Goal: Task Accomplishment & Management: Complete application form

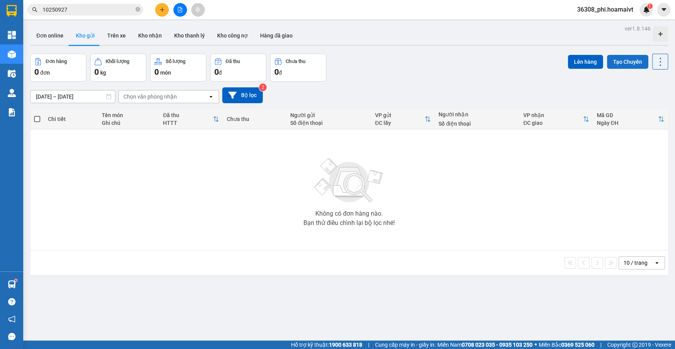
click at [611, 65] on button "Tạo Chuyến" at bounding box center [626, 62] width 41 height 14
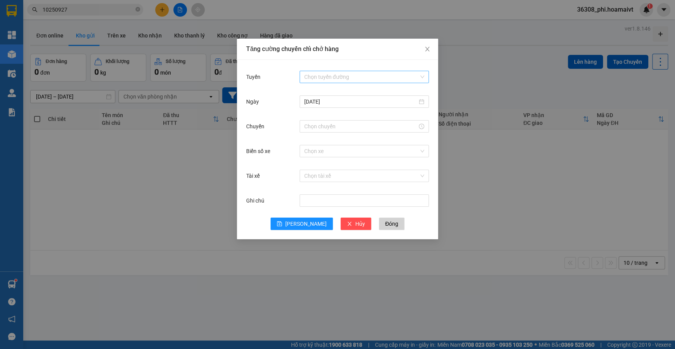
click at [309, 82] on div "Chọn tuyến đường" at bounding box center [363, 77] width 129 height 12
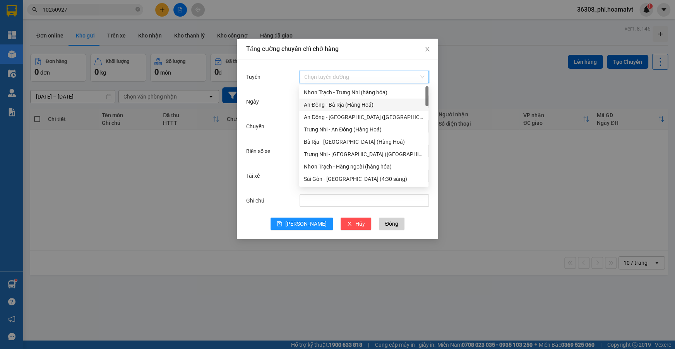
scroll to position [176, 0]
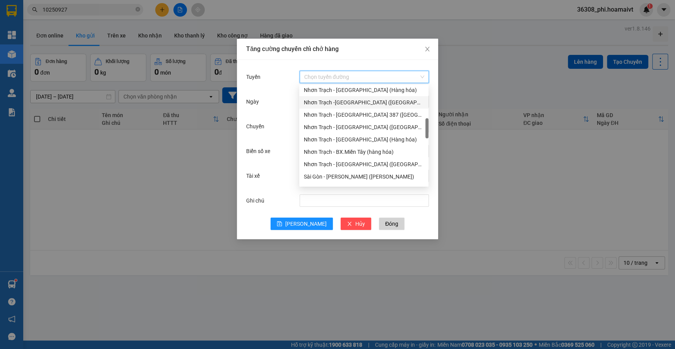
click at [348, 102] on div "Nhơn Trạch -[GEOGRAPHIC_DATA] ([GEOGRAPHIC_DATA])" at bounding box center [364, 102] width 120 height 9
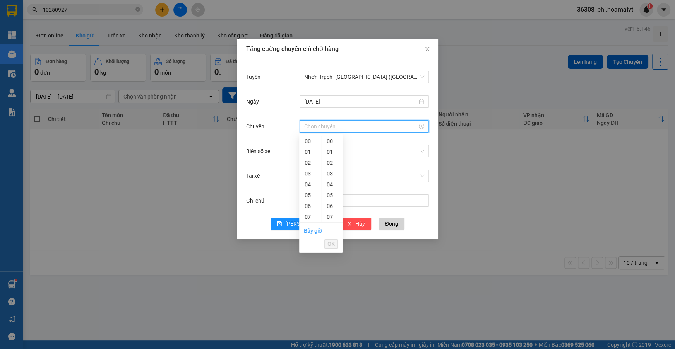
click at [324, 122] on input "Chuyến" at bounding box center [360, 126] width 113 height 9
click at [309, 182] on div "07" at bounding box center [310, 182] width 22 height 11
type input "07:00"
click at [334, 140] on div "00" at bounding box center [331, 141] width 21 height 11
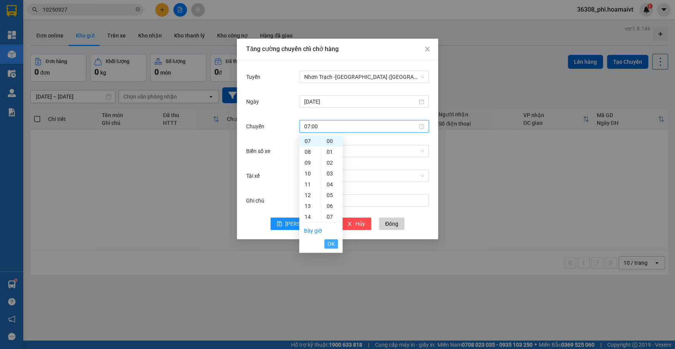
click at [328, 244] on span "OK" at bounding box center [330, 244] width 7 height 9
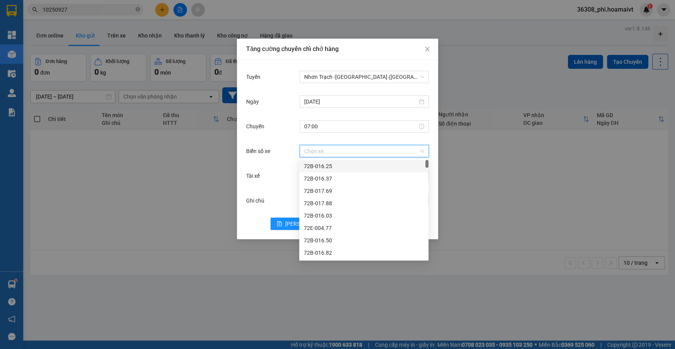
click at [324, 154] on input "Biển số xe" at bounding box center [361, 151] width 114 height 12
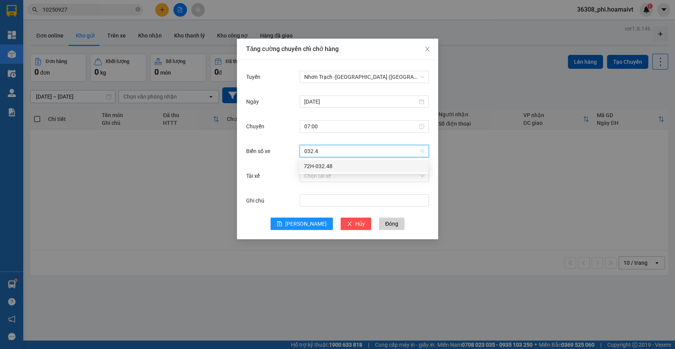
type input "032.48"
click at [326, 161] on div "72H-032.48" at bounding box center [363, 166] width 129 height 12
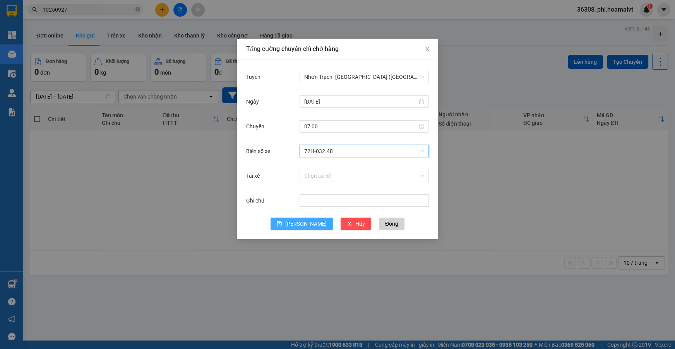
click at [304, 222] on span "[PERSON_NAME]" at bounding box center [305, 224] width 41 height 9
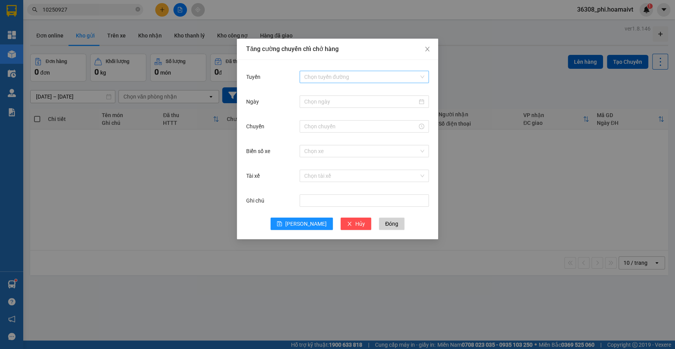
click at [346, 75] on input "Tuyến" at bounding box center [361, 77] width 114 height 12
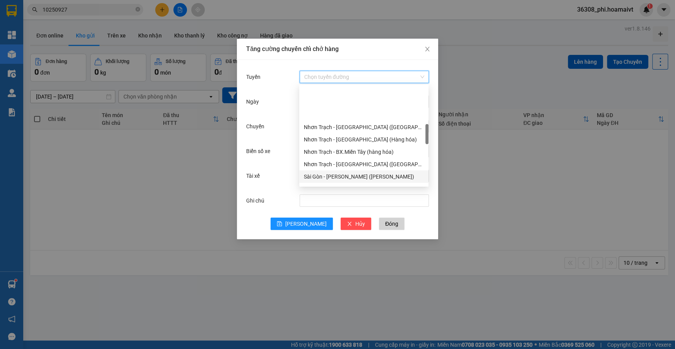
scroll to position [211, 0]
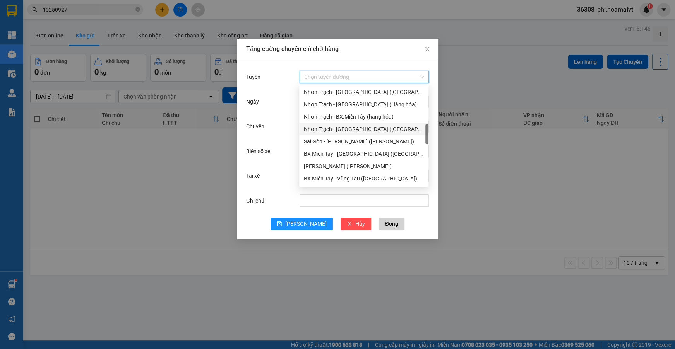
click at [354, 124] on div "Nhơn Trạch - [GEOGRAPHIC_DATA] ([GEOGRAPHIC_DATA])" at bounding box center [363, 129] width 129 height 12
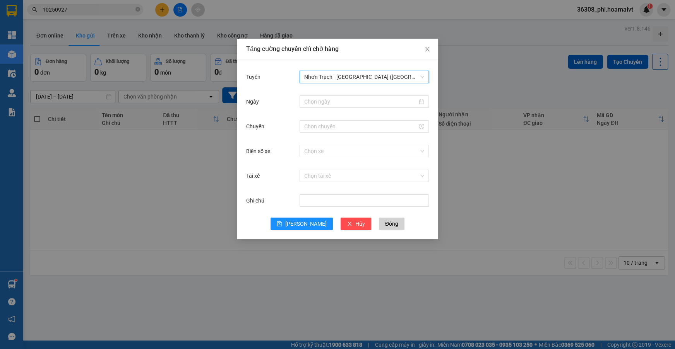
click at [318, 92] on div "Tuyến Nhơn Trạch - [GEOGRAPHIC_DATA] ([GEOGRAPHIC_DATA]) [GEOGRAPHIC_DATA] - [G…" at bounding box center [337, 81] width 183 height 25
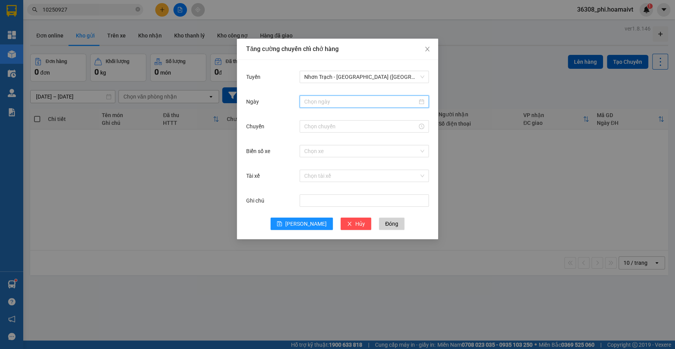
click at [318, 100] on input "Ngày" at bounding box center [360, 101] width 113 height 9
type input "[DATE]"
click at [396, 158] on div "11" at bounding box center [393, 158] width 9 height 9
click at [308, 128] on input "Chuyến" at bounding box center [360, 126] width 113 height 9
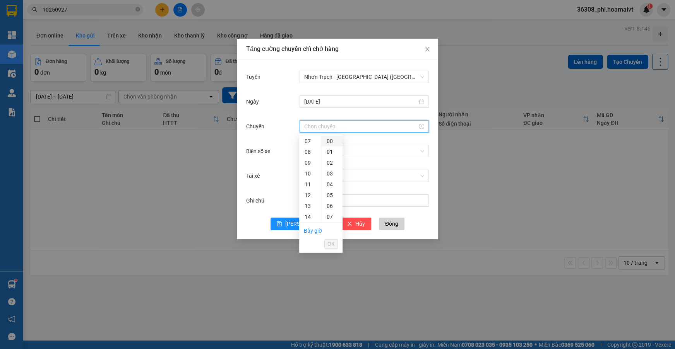
drag, startPoint x: 305, startPoint y: 142, endPoint x: 330, endPoint y: 143, distance: 24.8
click at [306, 142] on div "07" at bounding box center [310, 141] width 22 height 11
type input "07:00"
click at [332, 143] on div "00" at bounding box center [331, 141] width 21 height 11
click at [329, 243] on span "OK" at bounding box center [330, 244] width 7 height 9
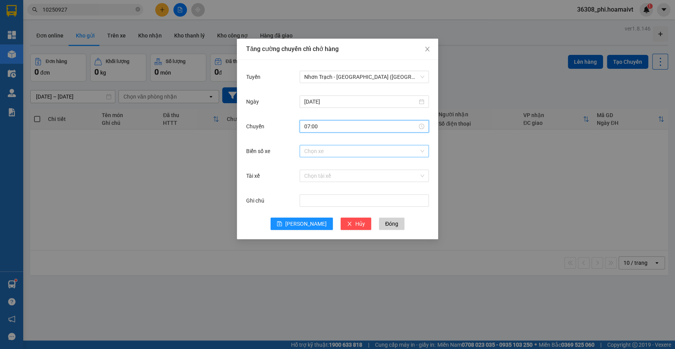
click at [321, 147] on input "Biển số xe" at bounding box center [361, 151] width 114 height 12
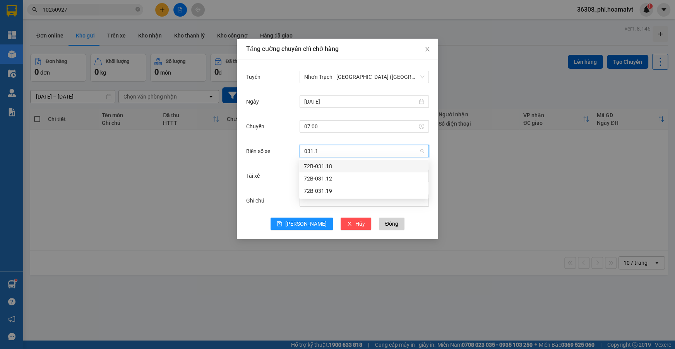
type input "031.12"
click at [315, 167] on div "72B-031.12" at bounding box center [364, 166] width 120 height 9
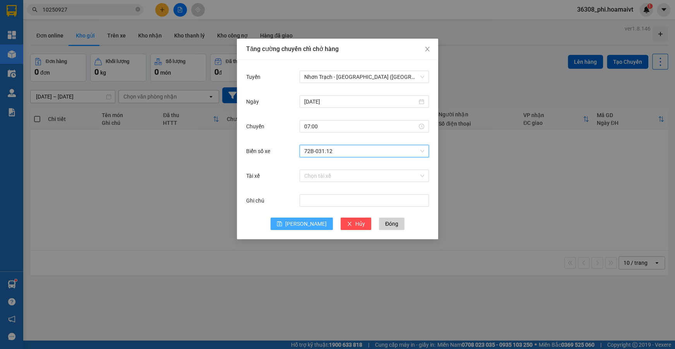
click at [294, 220] on button "[PERSON_NAME]" at bounding box center [301, 224] width 62 height 12
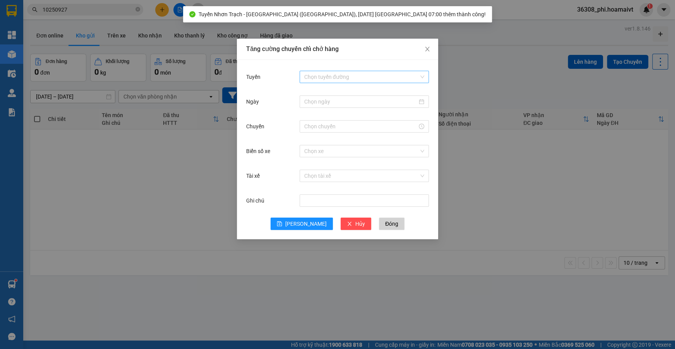
click at [331, 77] on input "Tuyến" at bounding box center [361, 77] width 114 height 12
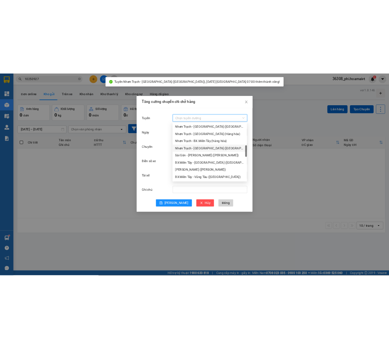
scroll to position [176, 0]
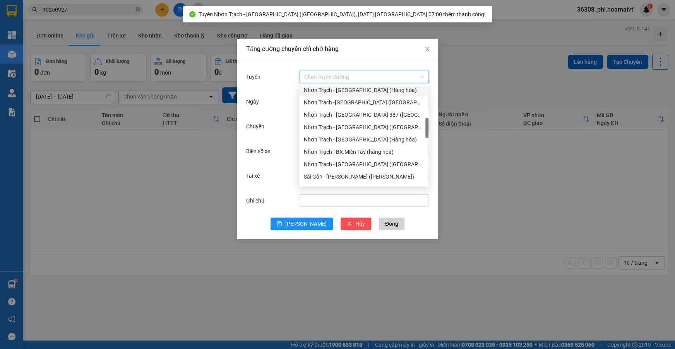
click at [348, 93] on div "Nhơn Trạch - [GEOGRAPHIC_DATA] (Hàng hóa)" at bounding box center [364, 90] width 120 height 9
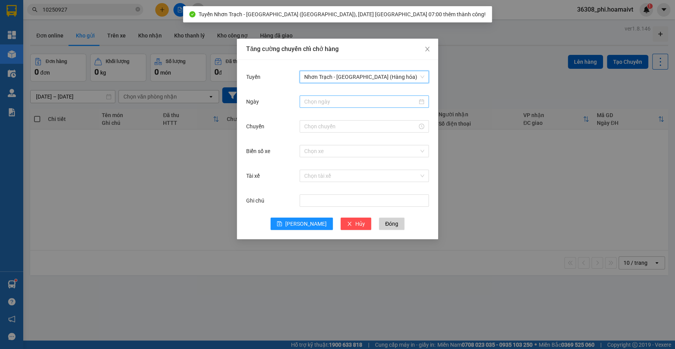
click at [315, 105] on input "Ngày" at bounding box center [360, 101] width 113 height 9
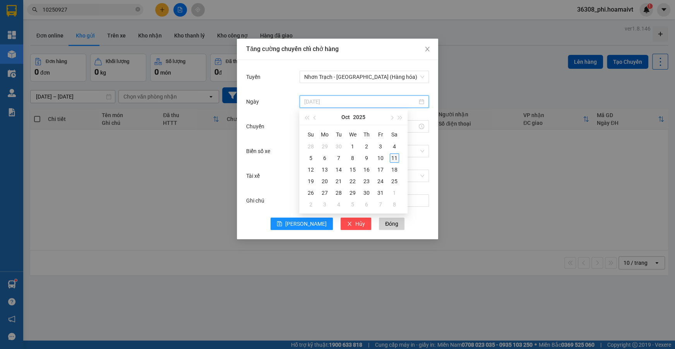
type input "[DATE]"
drag, startPoint x: 392, startPoint y: 159, endPoint x: 383, endPoint y: 155, distance: 9.9
click at [393, 159] on div "11" at bounding box center [393, 158] width 9 height 9
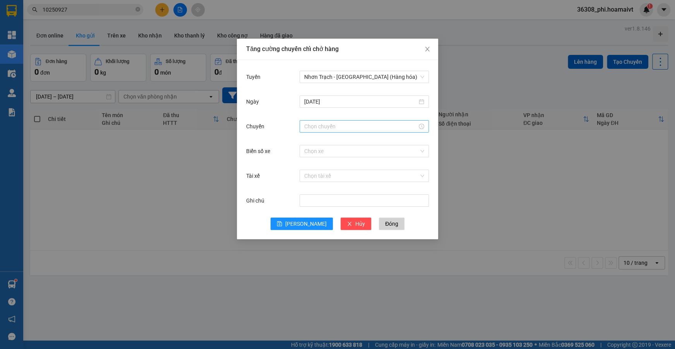
click at [305, 132] on div at bounding box center [363, 126] width 129 height 12
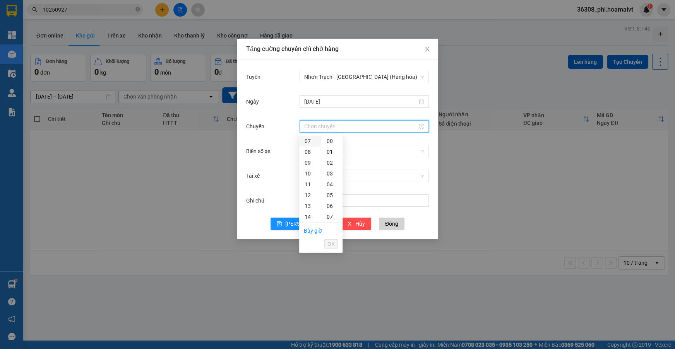
click at [308, 142] on div "07" at bounding box center [310, 141] width 22 height 11
type input "07:00"
click at [329, 145] on div "00" at bounding box center [331, 141] width 21 height 11
click at [333, 249] on li "OK" at bounding box center [331, 243] width 14 height 13
click at [331, 245] on span "OK" at bounding box center [330, 244] width 7 height 9
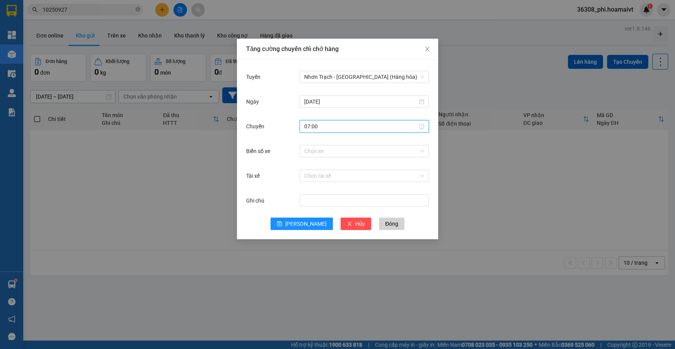
click at [333, 157] on div "Chọn xe" at bounding box center [363, 150] width 129 height 15
click at [332, 153] on input "Biển số xe" at bounding box center [361, 151] width 114 height 12
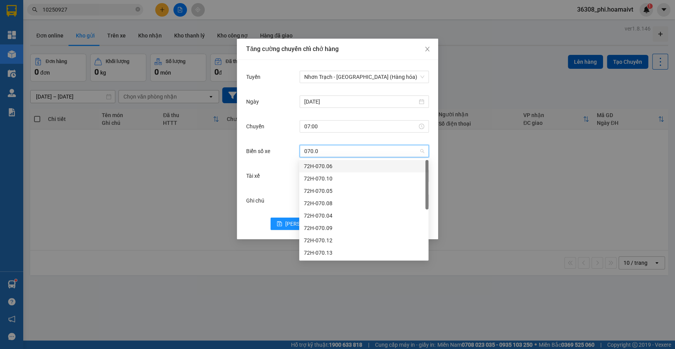
type input "070.08"
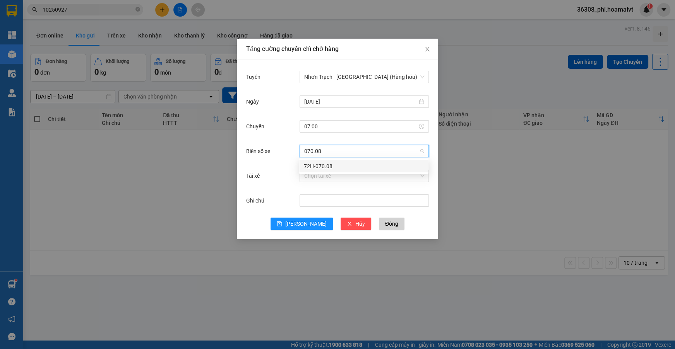
click at [326, 165] on div "72H-070.08" at bounding box center [364, 166] width 120 height 9
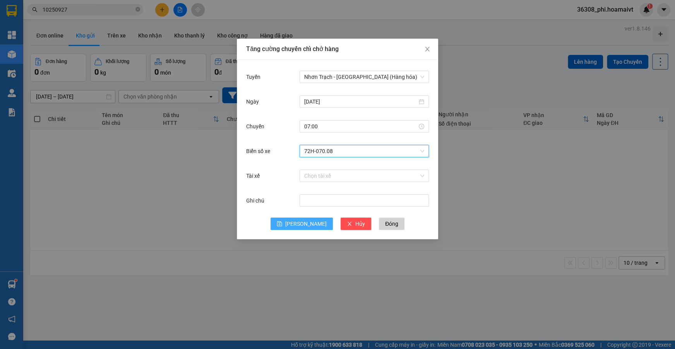
click at [308, 220] on span "[PERSON_NAME]" at bounding box center [305, 224] width 41 height 9
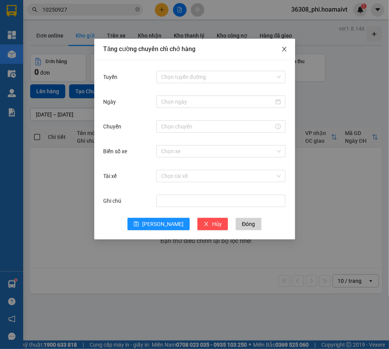
click at [286, 46] on icon "close" at bounding box center [285, 49] width 6 height 6
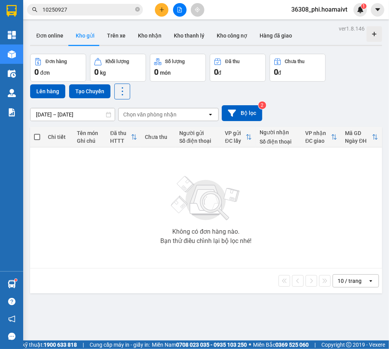
click at [160, 11] on icon "plus" at bounding box center [161, 9] width 5 height 5
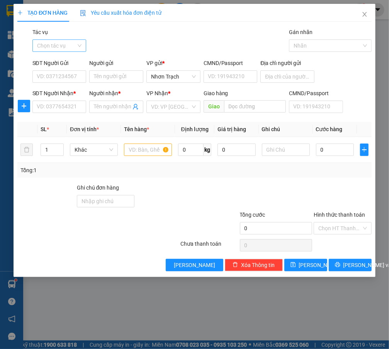
click at [68, 45] on input "Tác vụ" at bounding box center [56, 46] width 39 height 12
click at [60, 59] on div "Nhập hàng lên xe" at bounding box center [62, 61] width 51 height 9
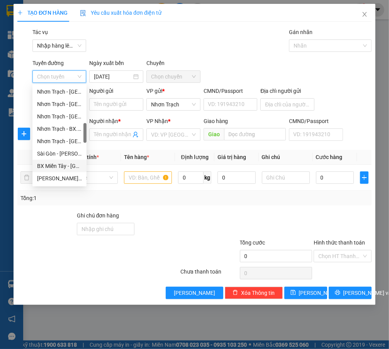
scroll to position [176, 0]
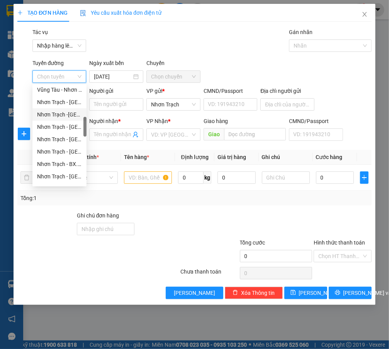
click at [61, 114] on div "Nhơn Trạch -[GEOGRAPHIC_DATA] ([GEOGRAPHIC_DATA])" at bounding box center [59, 114] width 45 height 9
type input "[DATE]"
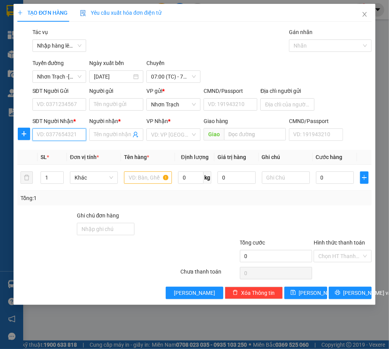
click at [61, 130] on input "SĐT Người Nhận *" at bounding box center [59, 134] width 54 height 12
type input "0359486112"
click at [59, 149] on div "0359486112 - CÔNG" at bounding box center [62, 150] width 50 height 9
type input "CÔNG"
type input "0359486112"
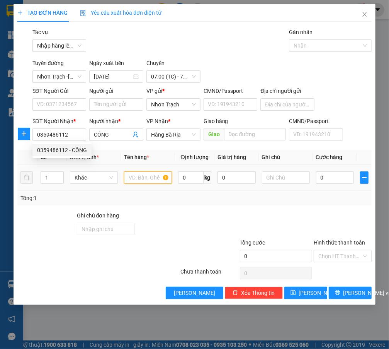
click at [134, 176] on input "text" at bounding box center [148, 177] width 48 height 12
type input "1T"
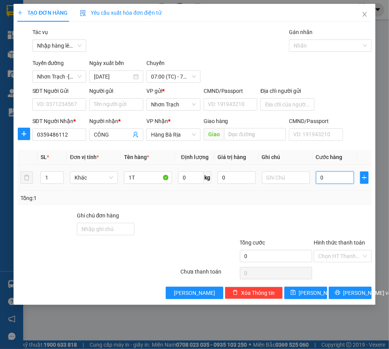
click at [324, 178] on input "0" at bounding box center [335, 177] width 38 height 12
type input "5"
type input "50"
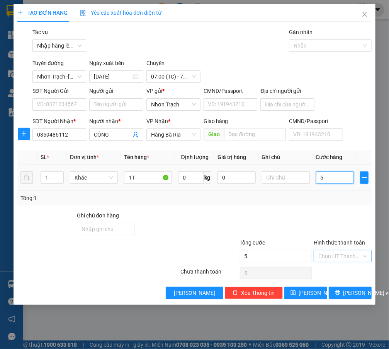
type input "50"
type input "500"
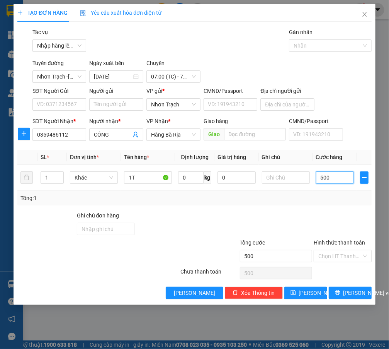
type input "5.000"
type input "50.000"
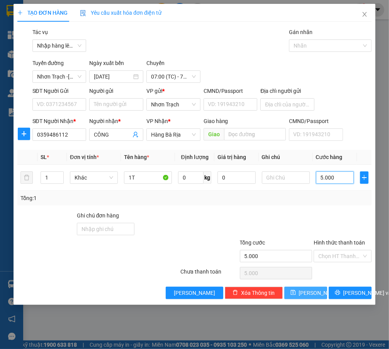
type input "50.000"
click at [306, 302] on div "TẠO ĐƠN HÀNG Yêu cầu xuất hóa đơn điện tử Transit Pickup Surcharge Ids Transit …" at bounding box center [195, 154] width 362 height 301
click at [306, 294] on span "[PERSON_NAME]" at bounding box center [319, 293] width 41 height 9
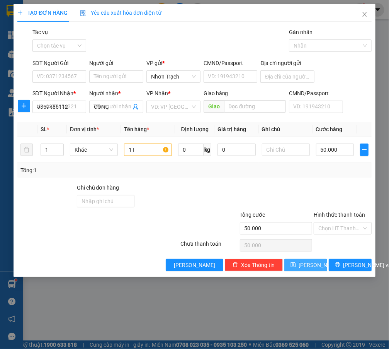
type input "0"
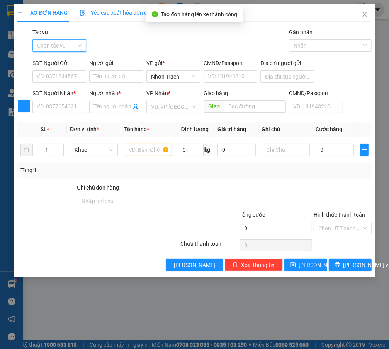
click at [64, 48] on input "Tác vụ" at bounding box center [56, 46] width 39 height 12
click at [63, 58] on div "Nhập hàng lên xe" at bounding box center [62, 61] width 51 height 9
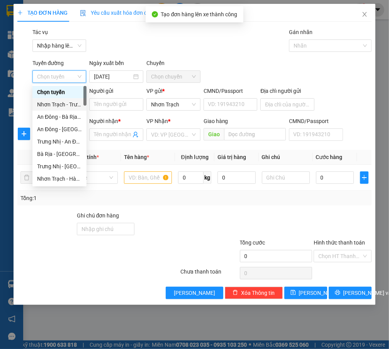
scroll to position [140, 0]
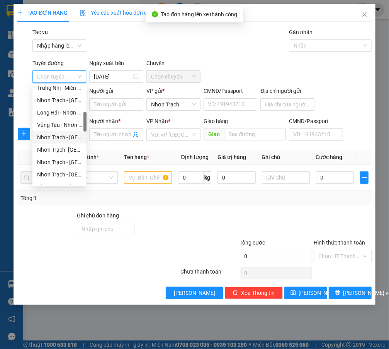
click at [61, 138] on div "Nhơn Trạch - [GEOGRAPHIC_DATA] (Hàng hóa)" at bounding box center [59, 137] width 45 height 9
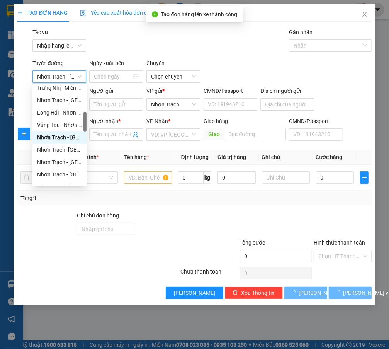
type input "[DATE]"
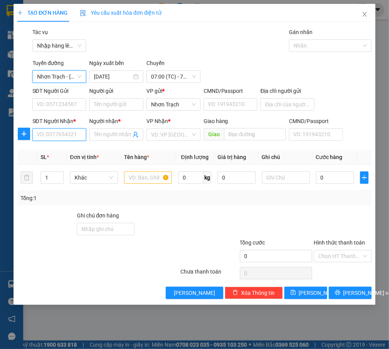
click at [71, 133] on input "SĐT Người Nhận *" at bounding box center [59, 134] width 54 height 12
type input "0906845252"
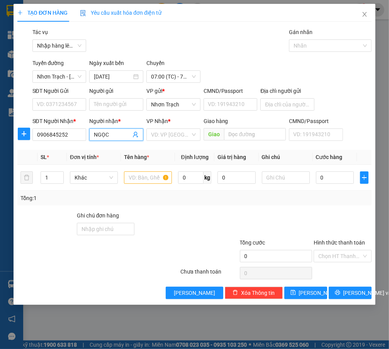
type input "NGỌC"
type input "B"
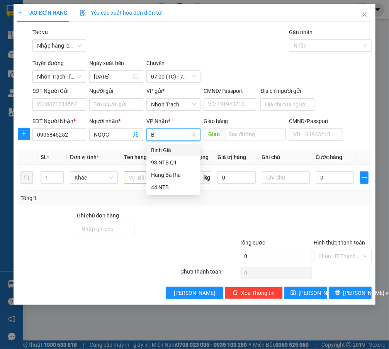
click at [157, 151] on div "Bình Giã" at bounding box center [173, 150] width 45 height 9
click at [133, 176] on input "text" at bounding box center [148, 177] width 48 height 12
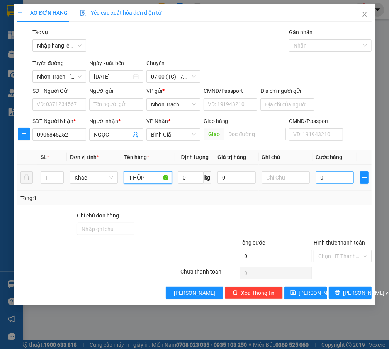
type input "1 HỘP"
click at [333, 178] on input "0" at bounding box center [335, 177] width 38 height 12
type input "4"
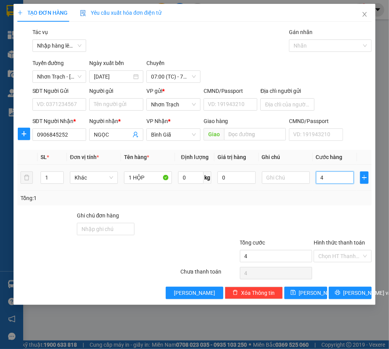
type input "40"
type input "400"
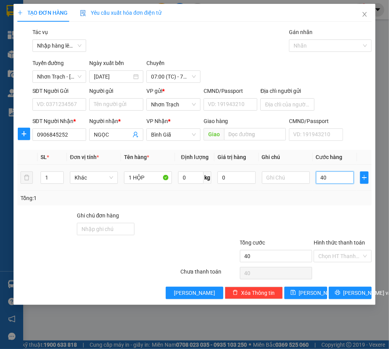
type input "400"
type input "4.000"
type input "40.000"
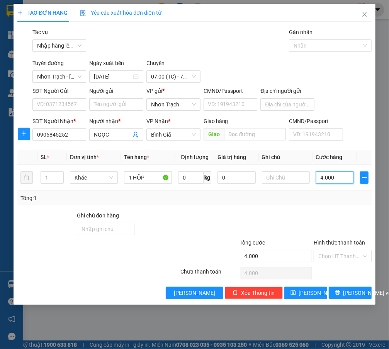
type input "40.000"
click at [296, 290] on icon "save" at bounding box center [293, 292] width 5 height 5
type input "0"
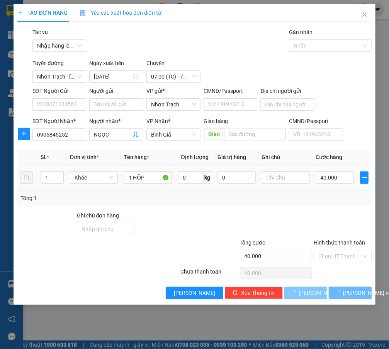
type input "0"
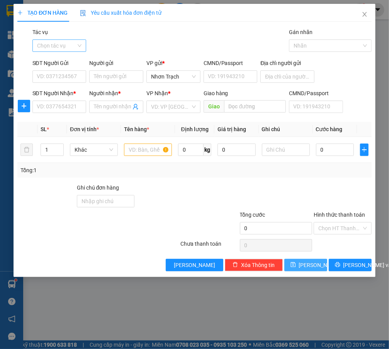
click at [65, 45] on input "Tác vụ" at bounding box center [56, 46] width 39 height 12
click at [65, 53] on div "Tác vụ Chọn tác vụ" at bounding box center [59, 41] width 54 height 27
drag, startPoint x: 63, startPoint y: 48, endPoint x: 61, endPoint y: 57, distance: 8.8
click at [63, 48] on input "Tác vụ" at bounding box center [56, 46] width 39 height 12
click at [61, 60] on div "Nhập hàng lên xe" at bounding box center [62, 61] width 51 height 9
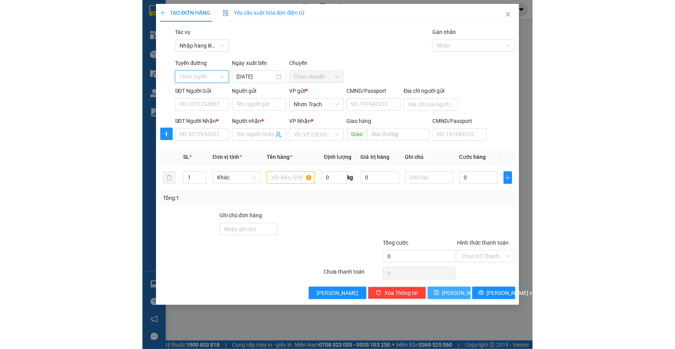
scroll to position [0, 0]
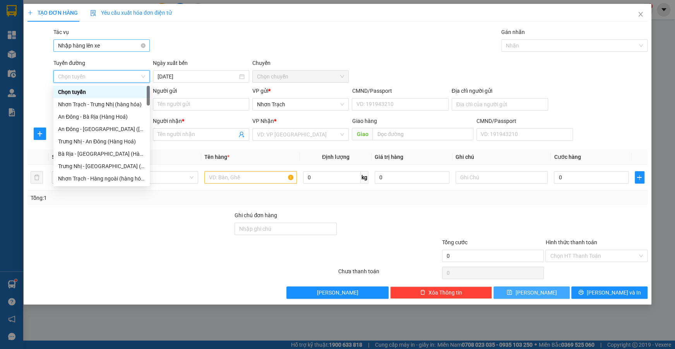
click at [103, 46] on span "Nhập hàng lên xe" at bounding box center [101, 46] width 87 height 12
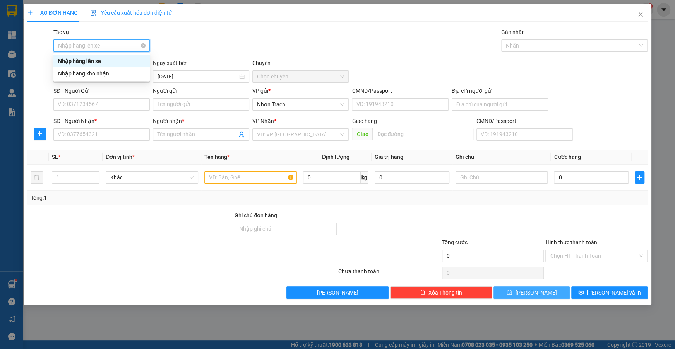
click at [103, 46] on span "Nhập hàng lên xe" at bounding box center [101, 46] width 87 height 12
click at [91, 57] on div "Nhập hàng lên xe" at bounding box center [101, 61] width 87 height 9
click at [77, 73] on span "Chọn tuyến" at bounding box center [101, 77] width 87 height 12
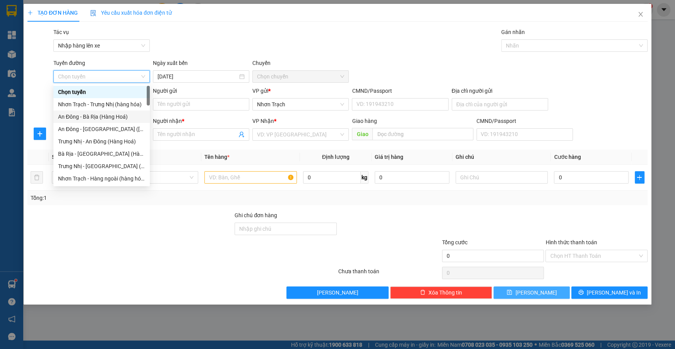
scroll to position [176, 0]
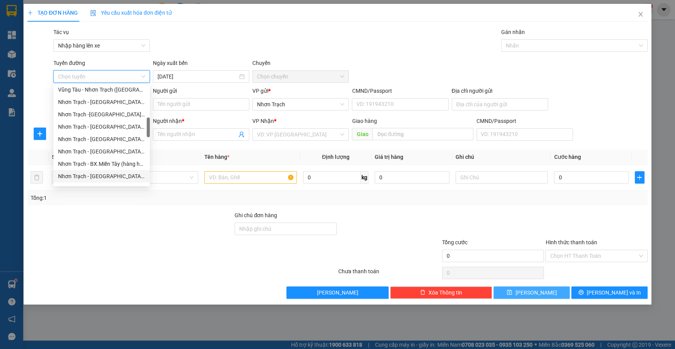
click at [96, 178] on div "Nhơn Trạch - [GEOGRAPHIC_DATA] ([GEOGRAPHIC_DATA])" at bounding box center [101, 176] width 87 height 9
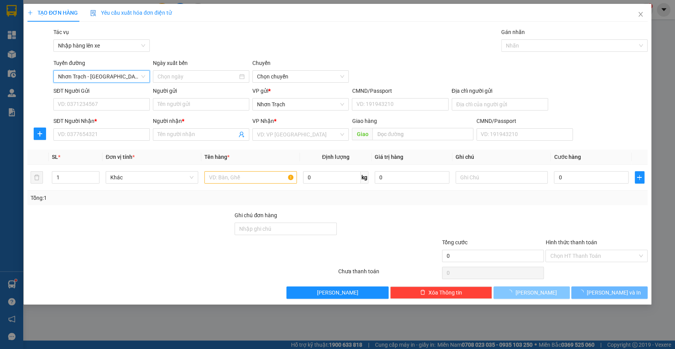
type input "[DATE]"
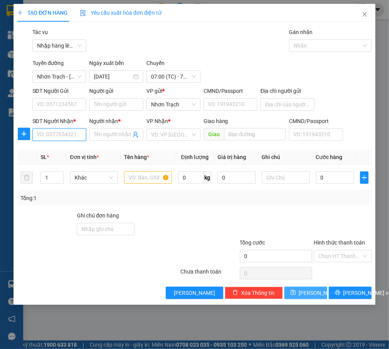
click at [63, 137] on input "SĐT Người Nhận *" at bounding box center [59, 134] width 54 height 12
type input "0908811225"
click at [74, 148] on div "0908811225 - Quý" at bounding box center [59, 150] width 45 height 9
type input "Quý"
type input "0908811225"
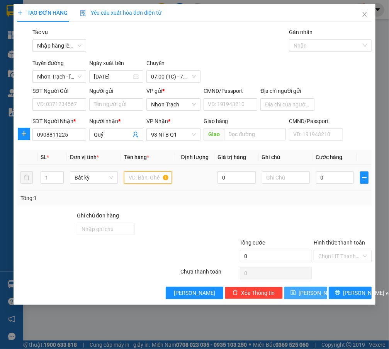
click at [139, 177] on input "text" at bounding box center [148, 177] width 48 height 12
type input "1 HỘP"
click at [350, 178] on input "0" at bounding box center [335, 177] width 38 height 12
type input "4"
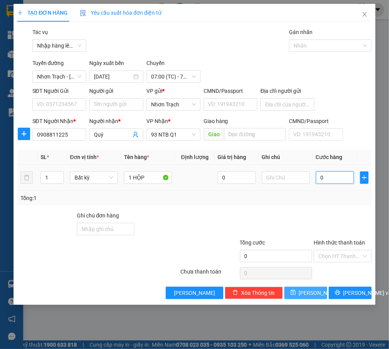
type input "4"
type input "40"
type input "400"
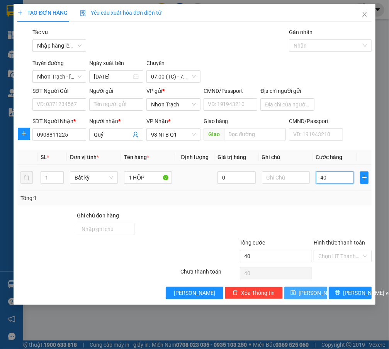
type input "400"
type input "4.000"
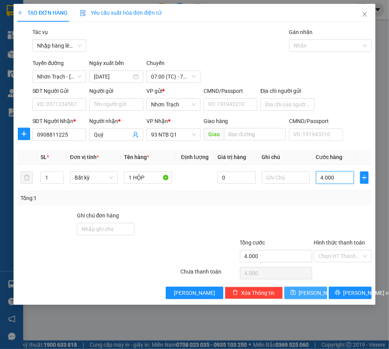
type input "40.000"
click at [333, 255] on input "Hình thức thanh toán" at bounding box center [340, 256] width 43 height 12
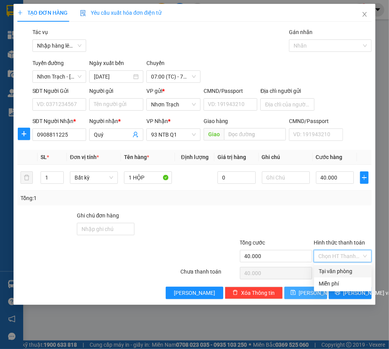
click at [331, 267] on div "Tại văn phòng" at bounding box center [343, 271] width 48 height 9
type input "0"
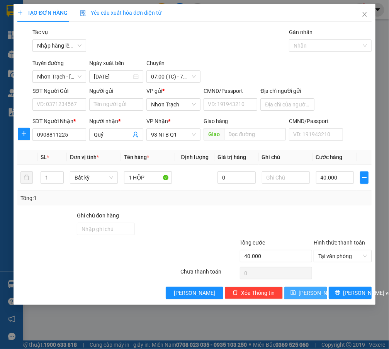
click at [309, 292] on span "[PERSON_NAME]" at bounding box center [319, 293] width 41 height 9
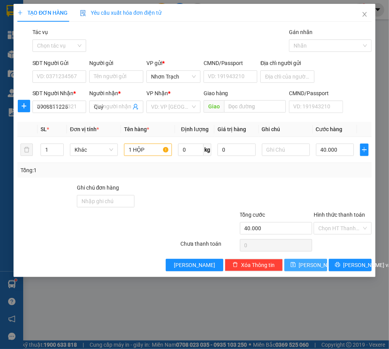
type input "0"
